Goal: Information Seeking & Learning: Learn about a topic

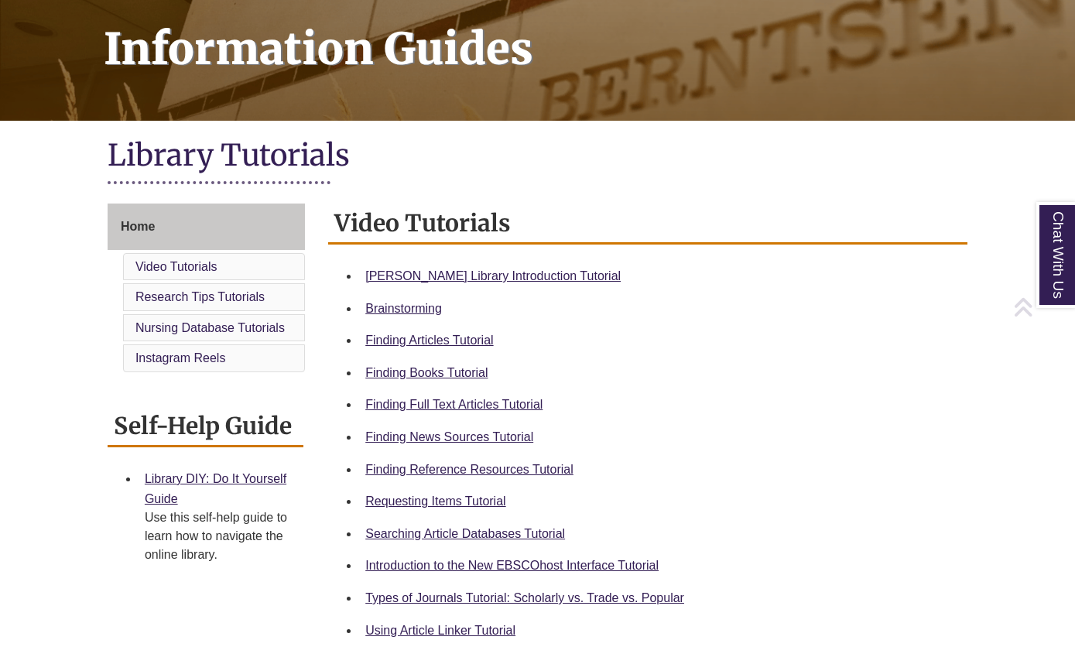
scroll to position [232, 0]
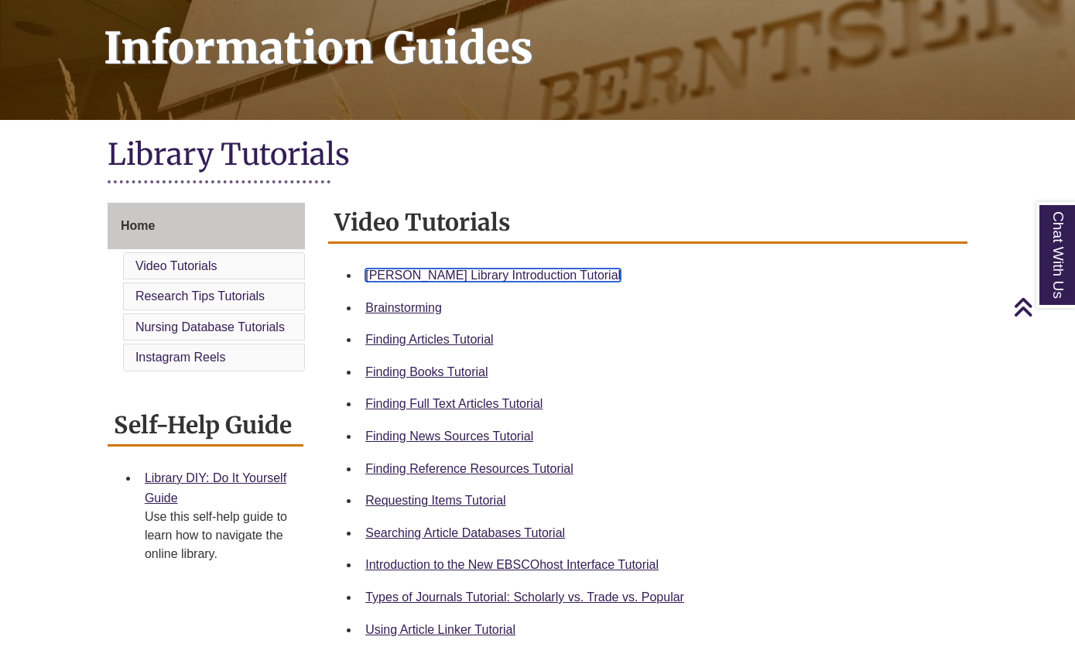
click at [428, 271] on link "Berntsen Library Introduction Tutorial" at bounding box center [492, 274] width 255 height 13
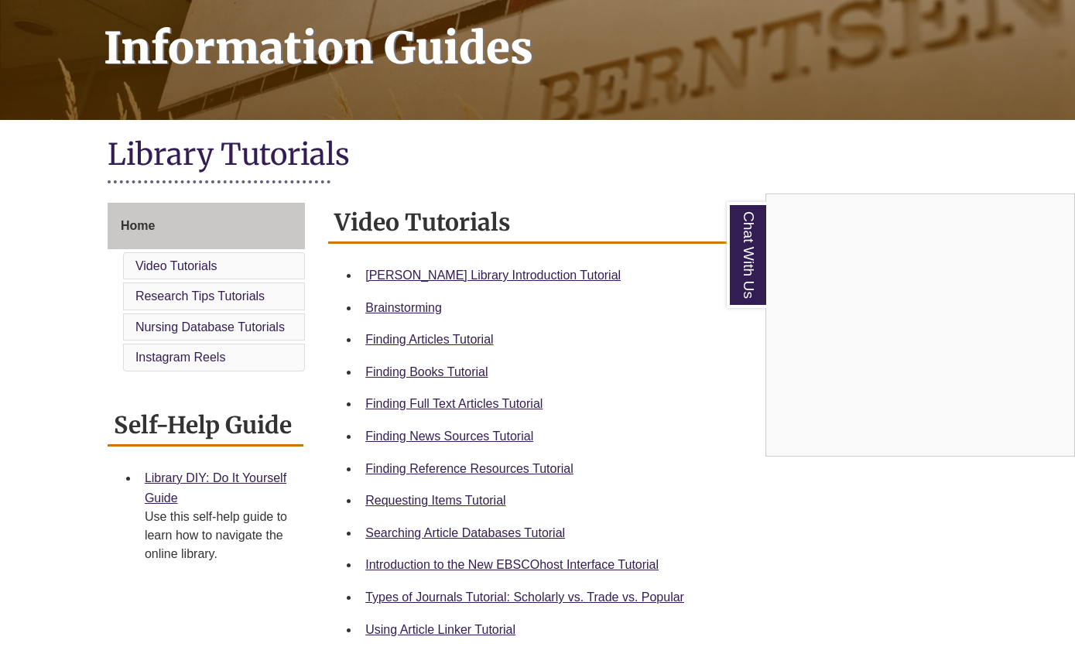
click at [446, 275] on div "Chat With Us" at bounding box center [537, 332] width 1075 height 664
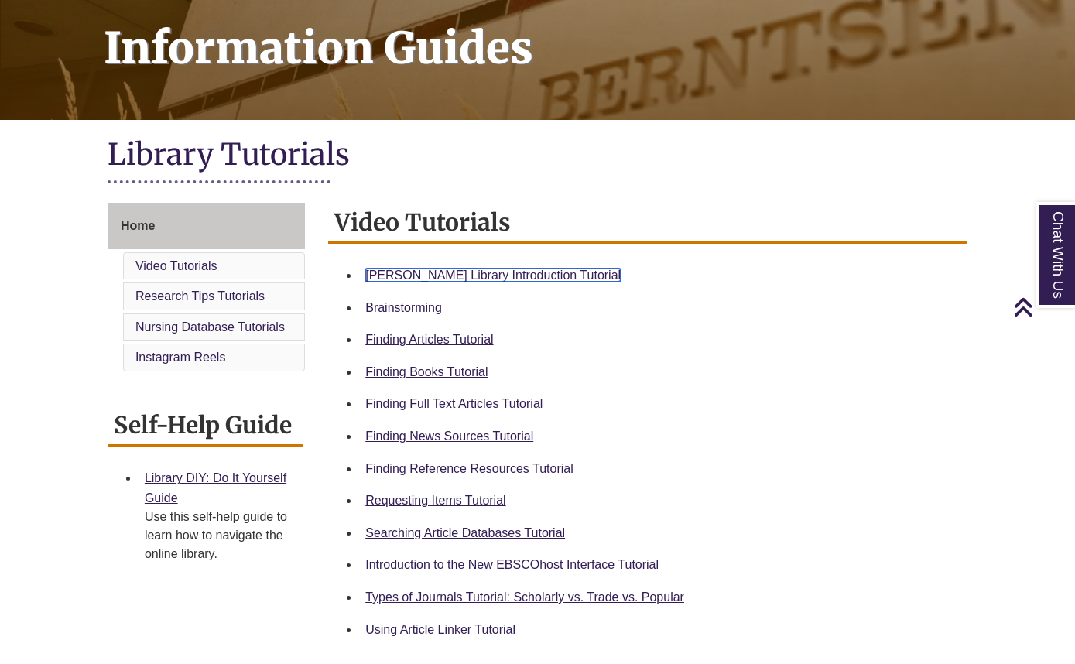
click at [494, 281] on link "Berntsen Library Introduction Tutorial" at bounding box center [492, 274] width 255 height 13
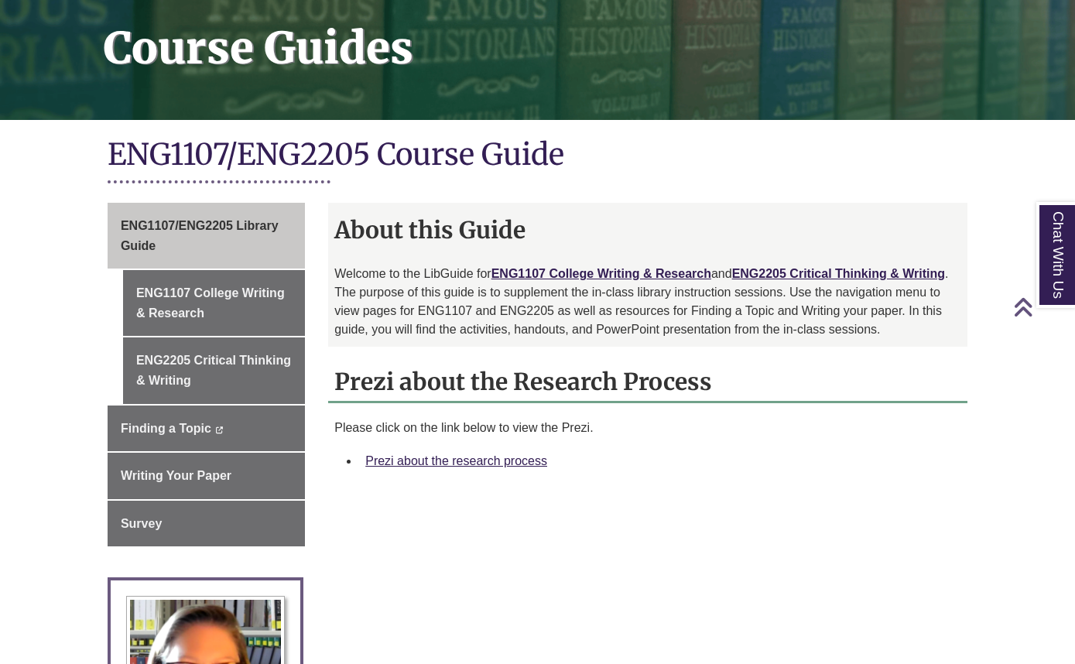
scroll to position [309, 0]
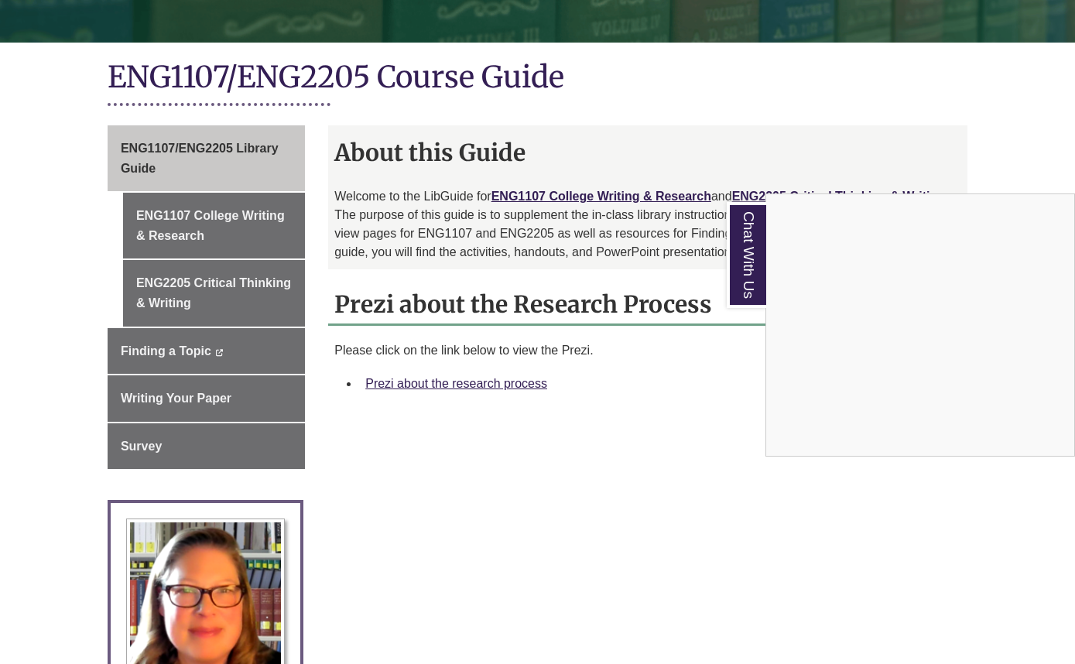
click at [451, 385] on div "Chat With Us" at bounding box center [537, 332] width 1075 height 664
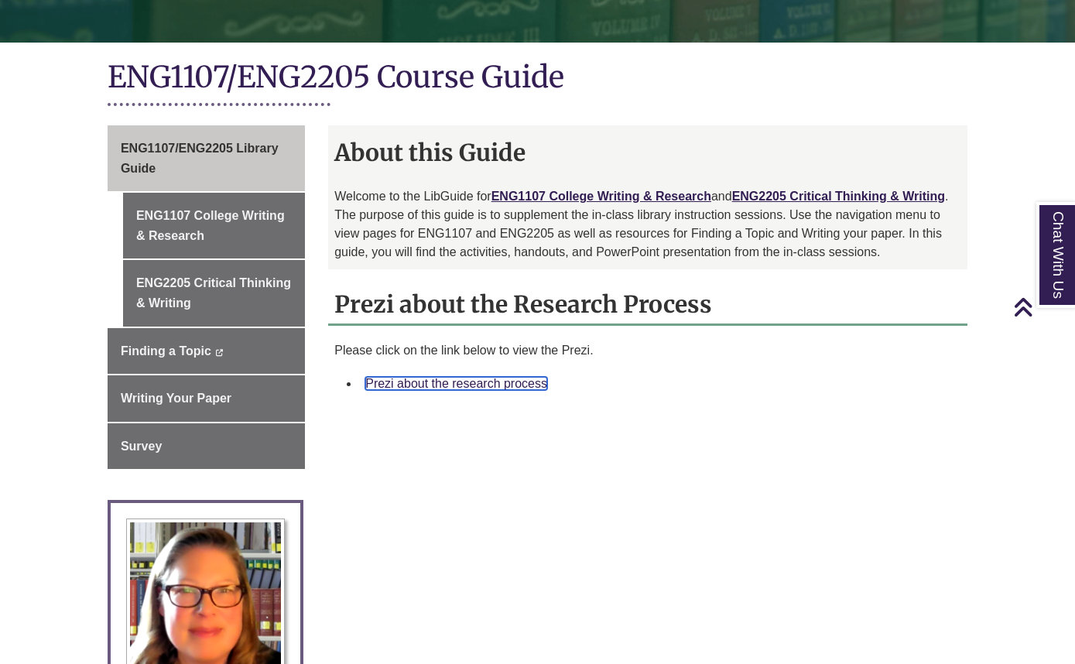
click at [485, 384] on link "Prezi about the research process" at bounding box center [456, 383] width 182 height 13
